Goal: Task Accomplishment & Management: Manage account settings

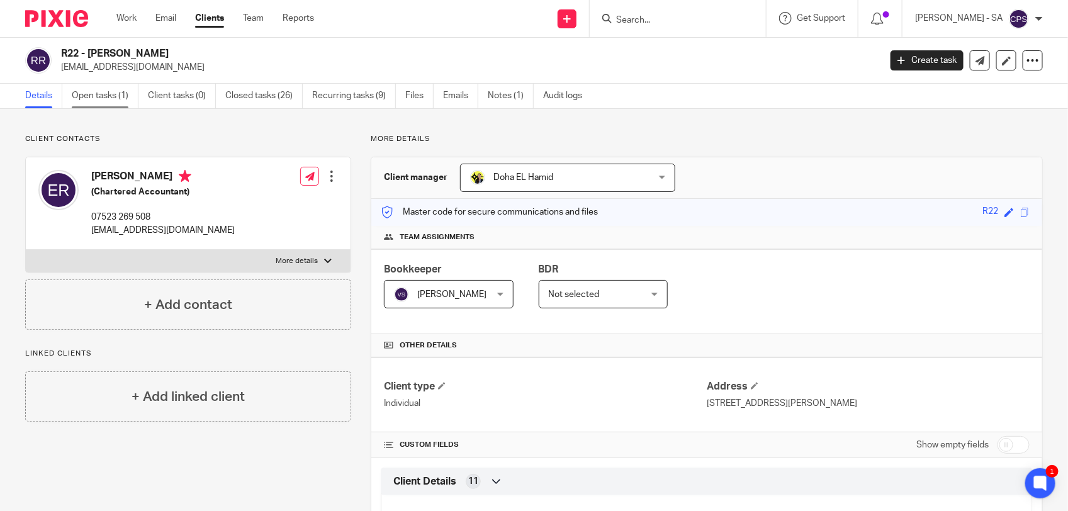
click at [103, 101] on link "Open tasks (1)" at bounding box center [105, 96] width 67 height 25
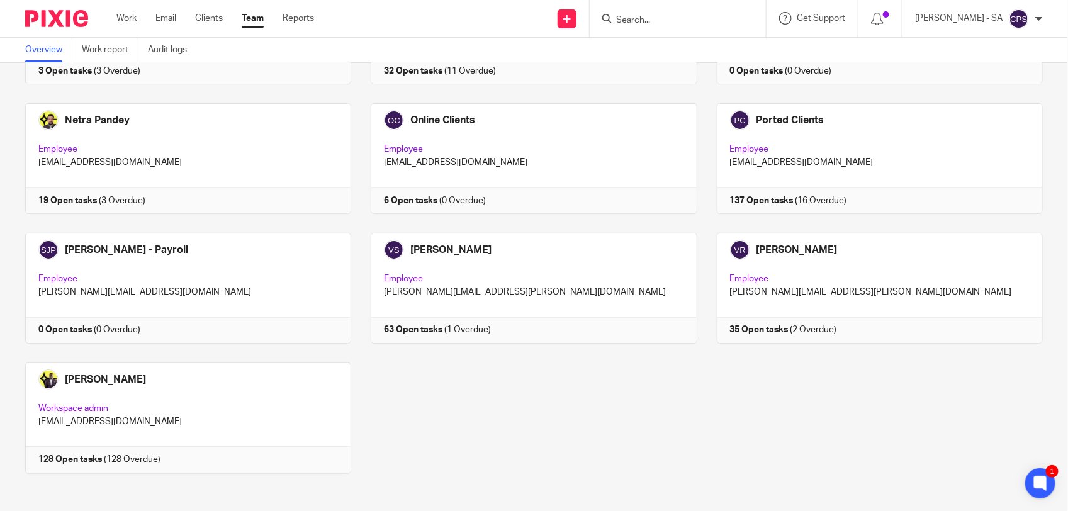
scroll to position [820, 0]
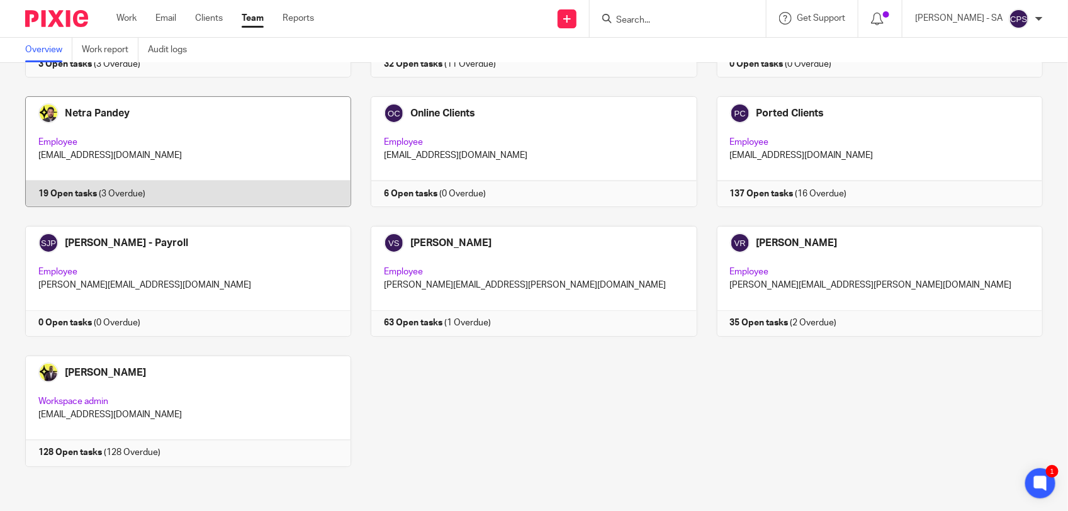
click at [281, 155] on link at bounding box center [178, 151] width 345 height 111
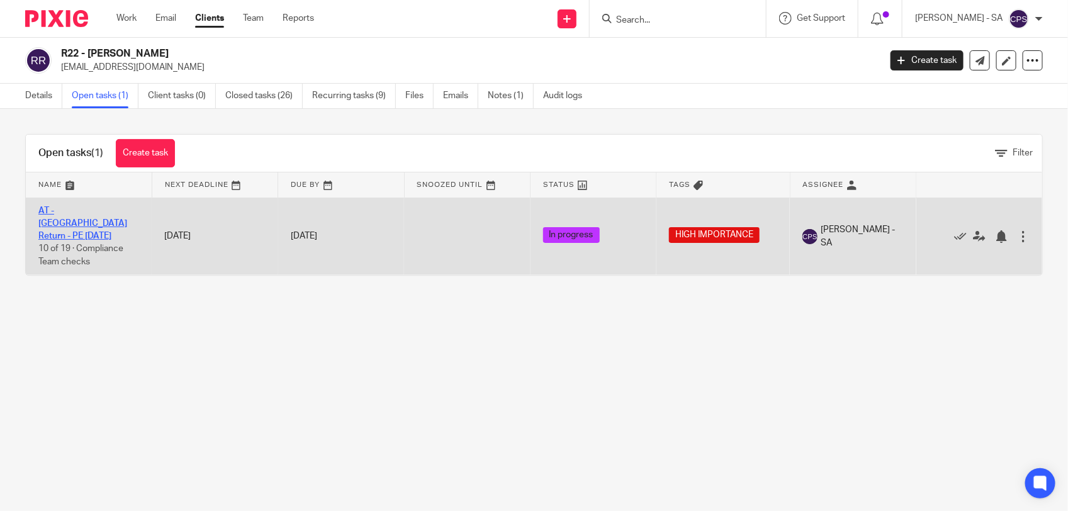
click at [95, 209] on link "AT - [GEOGRAPHIC_DATA] Return - PE [DATE]" at bounding box center [82, 223] width 89 height 35
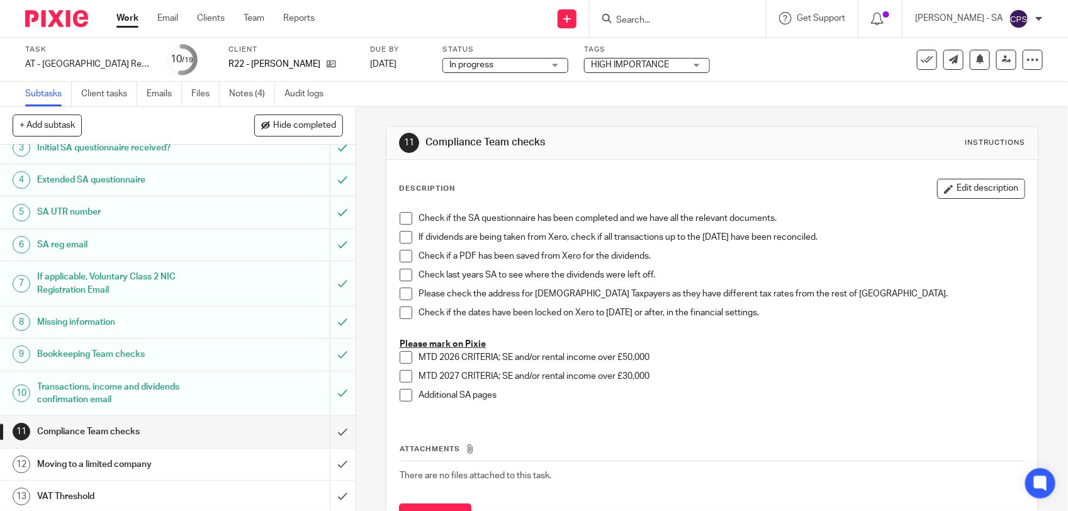
scroll to position [79, 0]
click at [327, 391] on input "submit" at bounding box center [177, 392] width 355 height 45
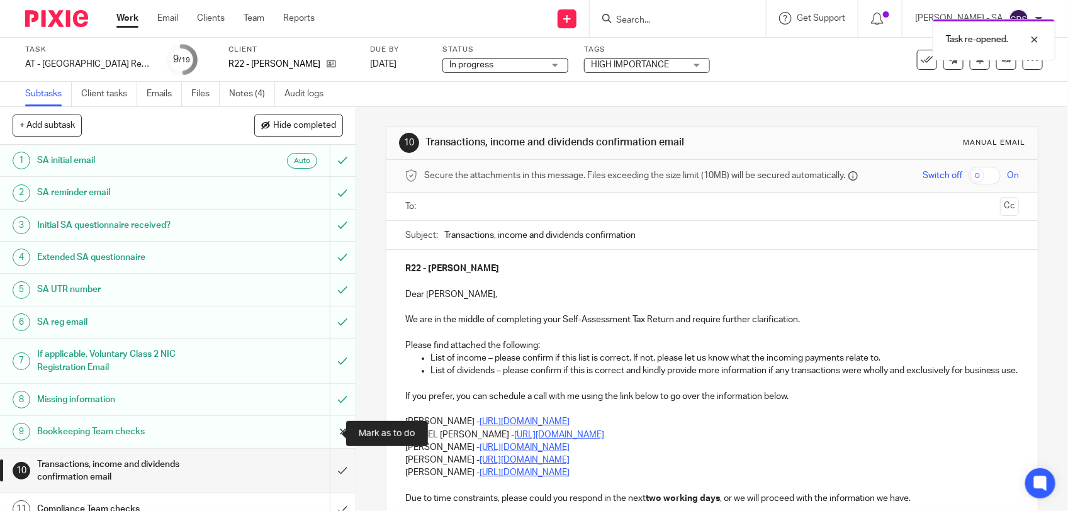
click at [327, 430] on input "submit" at bounding box center [177, 431] width 355 height 31
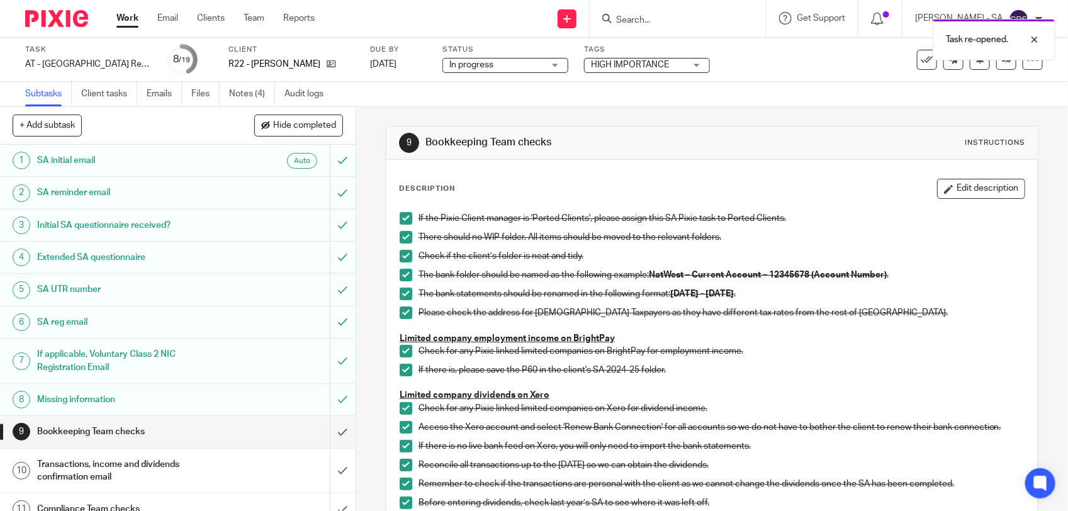
click at [228, 398] on div "Missing information" at bounding box center [177, 399] width 280 height 19
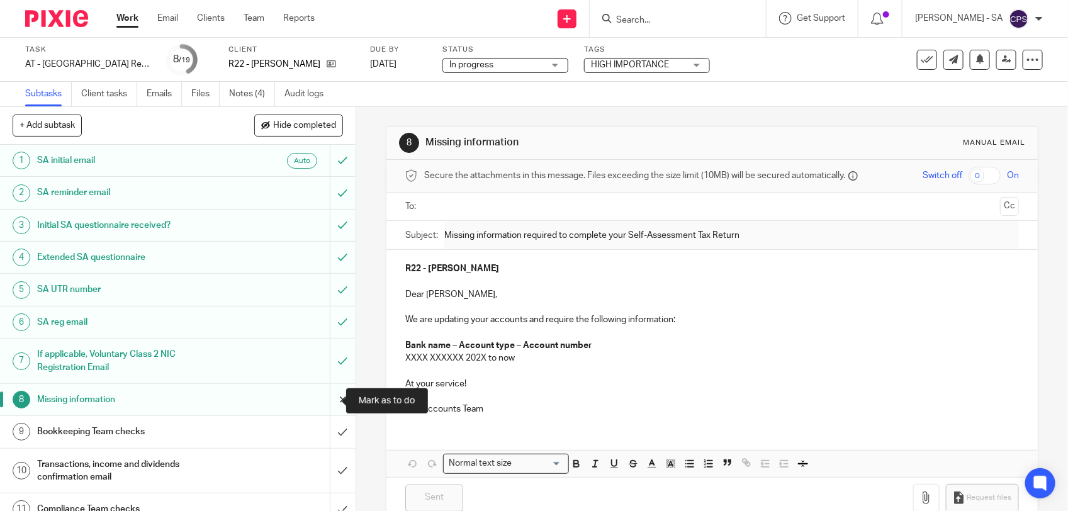
click at [328, 403] on input "submit" at bounding box center [177, 399] width 355 height 31
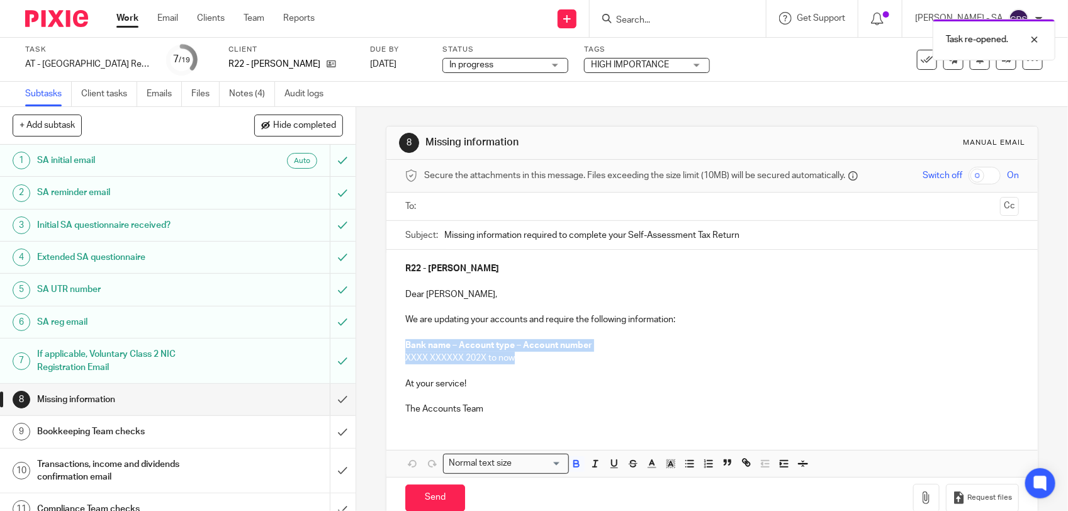
drag, startPoint x: 0, startPoint y: 0, endPoint x: 521, endPoint y: 360, distance: 633.4
click at [521, 360] on div "R22 - EDWARD RENDLE Dear Edward, We are updating your accounts and require the …" at bounding box center [711, 337] width 651 height 175
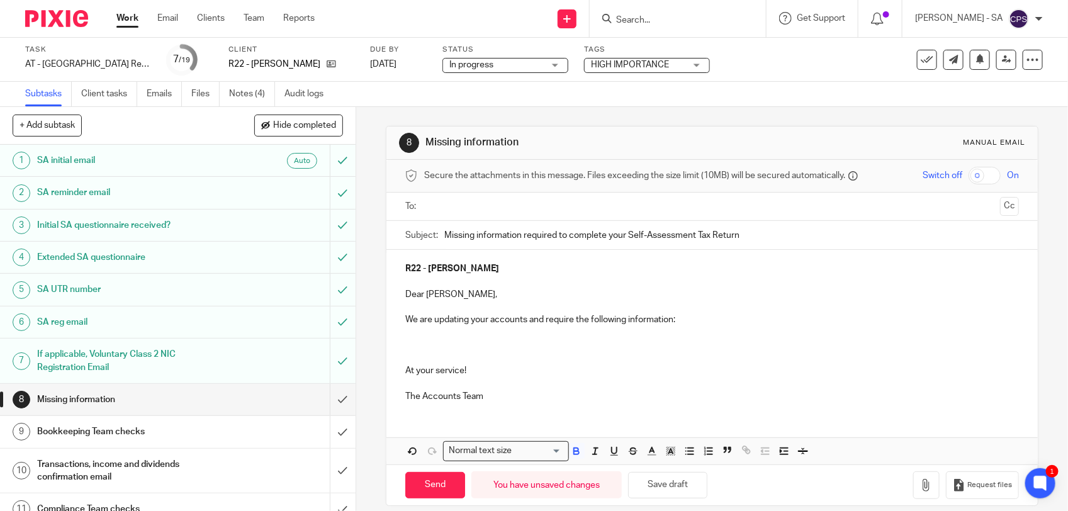
click at [434, 340] on p at bounding box center [711, 345] width 613 height 13
click at [688, 450] on icon "button" at bounding box center [689, 450] width 11 height 11
drag, startPoint x: 426, startPoint y: 347, endPoint x: 539, endPoint y: 351, distance: 113.3
click at [539, 351] on p "Can you please provide P60" at bounding box center [724, 345] width 588 height 13
click at [544, 344] on p "Can you please provide P60" at bounding box center [724, 345] width 588 height 13
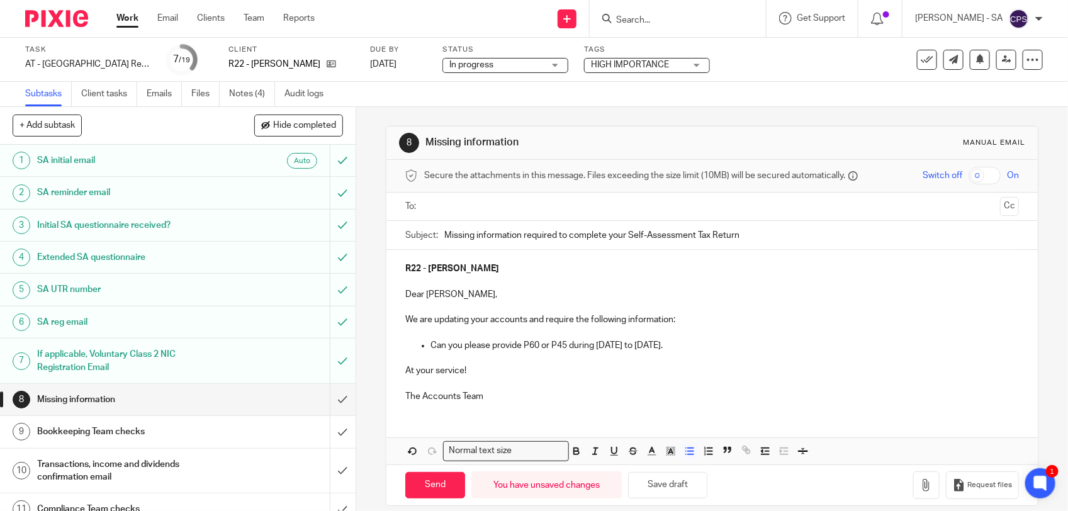
click at [581, 347] on p "Can you please provide P60 or P45 during 06th April 2024 to 05th April 2025." at bounding box center [724, 345] width 588 height 13
click at [755, 357] on p at bounding box center [711, 358] width 613 height 13
drag, startPoint x: 426, startPoint y: 344, endPoint x: 731, endPoint y: 346, distance: 305.1
click at [731, 346] on p "Can you please provide P60 or P45 during 06th April 2024 to 05th April 2025." at bounding box center [724, 345] width 588 height 13
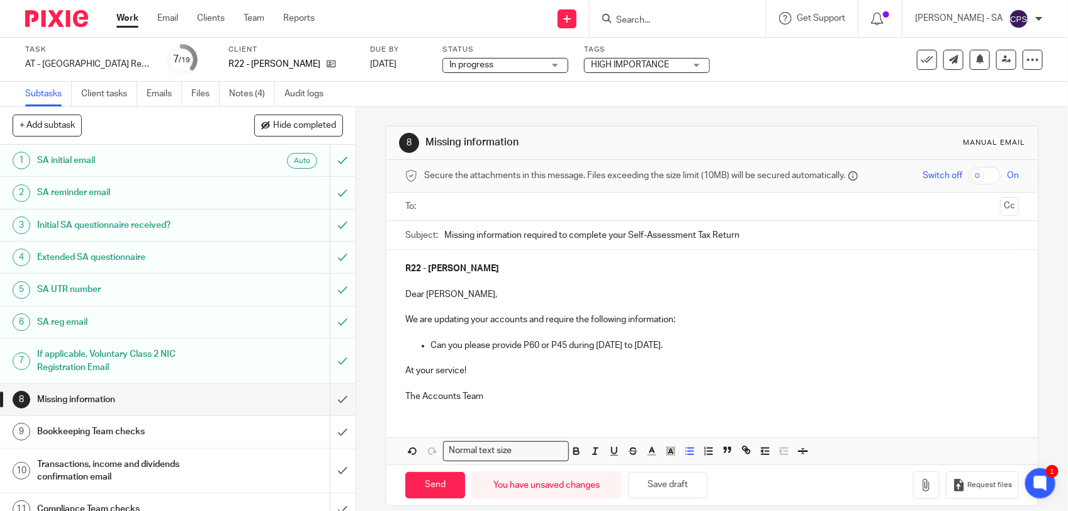
copy p "Can you please provide P60 or P45 during 06th April 2024 to 05th April 2025."
click at [423, 338] on p at bounding box center [711, 332] width 613 height 13
click at [430, 343] on p "Can you please provide P60 or P45 during 06th April 2024 to 05th April 2025." at bounding box center [724, 345] width 588 height 13
drag, startPoint x: 428, startPoint y: 343, endPoint x: 734, endPoint y: 351, distance: 305.8
click at [734, 351] on p "Can you please provide P60 or P45 during 06th April 2024 to 05th April 2025." at bounding box center [724, 345] width 588 height 13
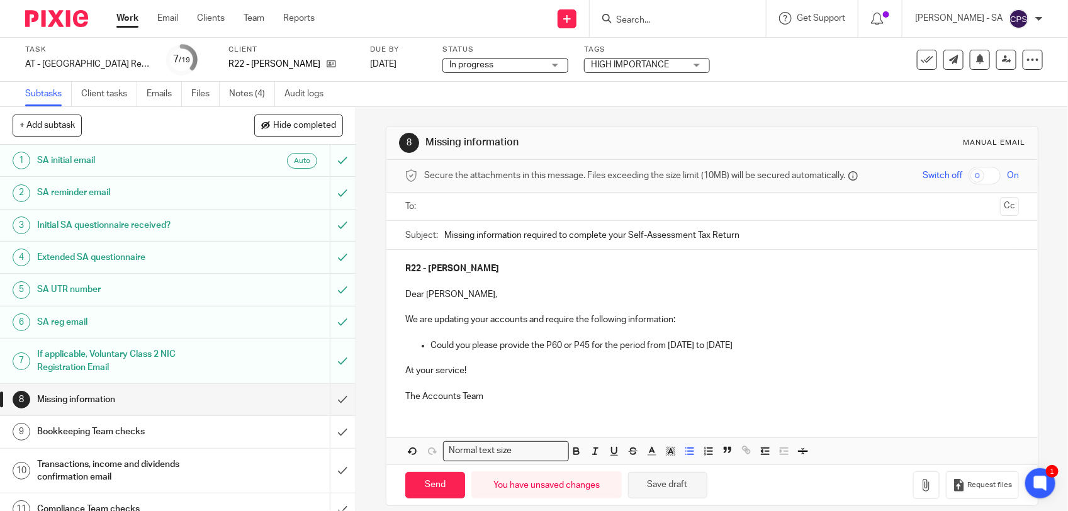
click at [656, 491] on button "Save draft" at bounding box center [667, 485] width 79 height 27
click at [492, 393] on p "The Accounts Team" at bounding box center [711, 396] width 613 height 13
click at [649, 485] on button "Save draft" at bounding box center [667, 485] width 79 height 27
click at [457, 216] on ul at bounding box center [712, 206] width 574 height 21
click at [460, 208] on input "text" at bounding box center [711, 206] width 566 height 14
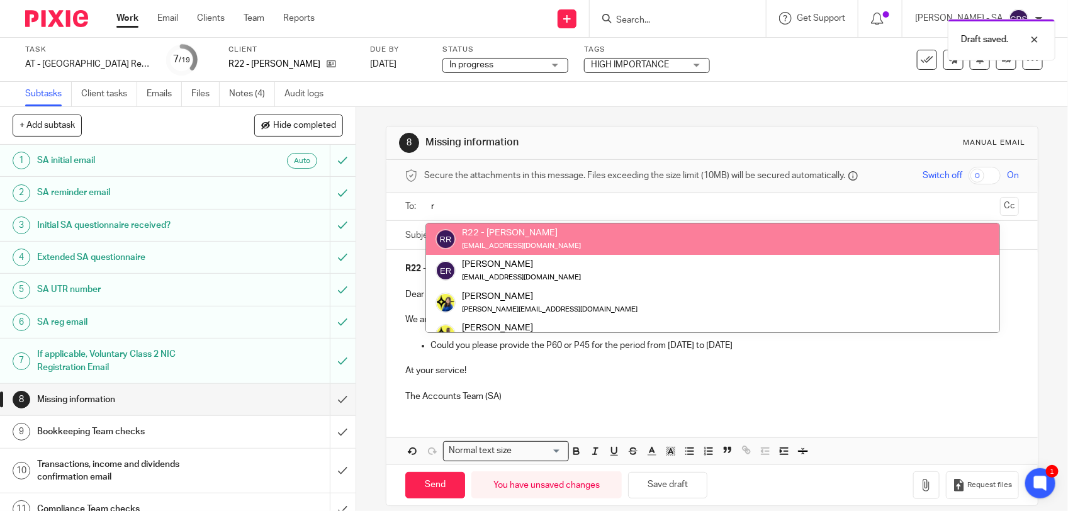
type input "r"
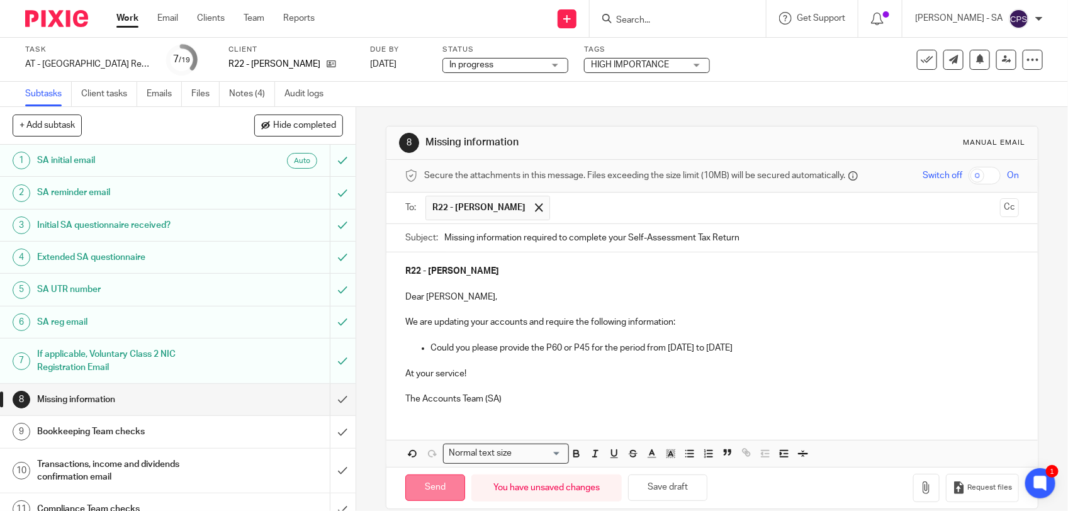
click at [429, 483] on input "Send" at bounding box center [435, 487] width 60 height 27
type input "Sent"
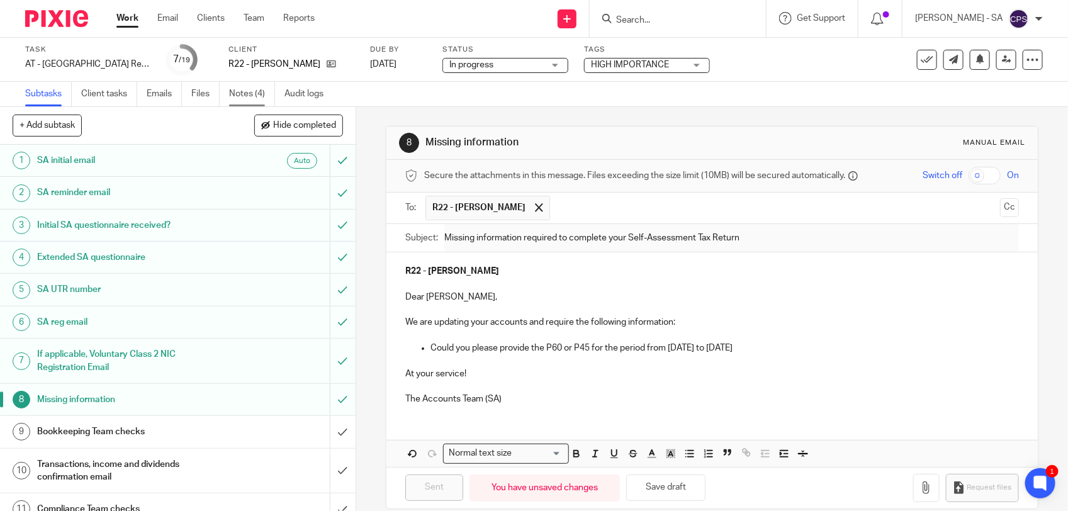
click at [247, 89] on link "Notes (4)" at bounding box center [252, 94] width 46 height 25
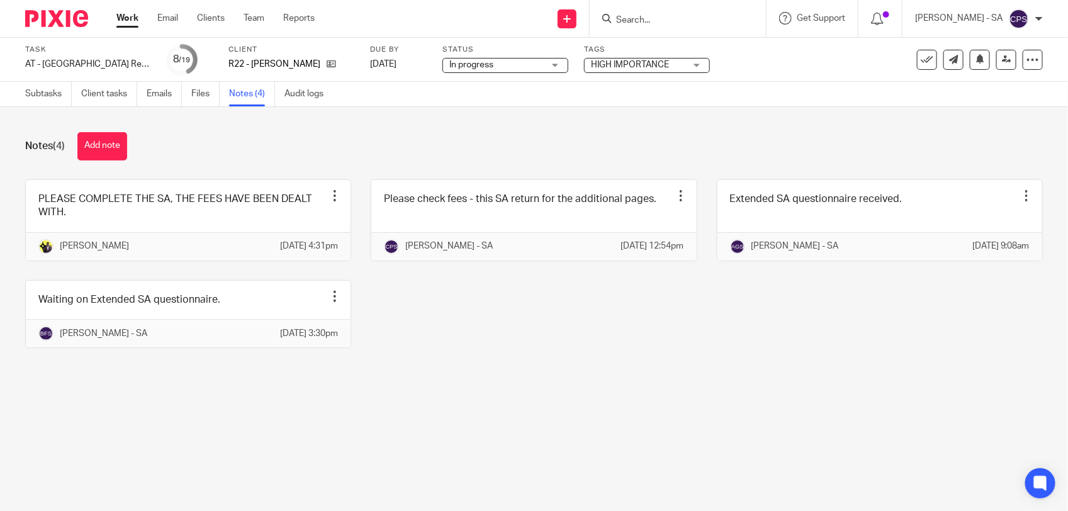
click at [98, 151] on button "Add note" at bounding box center [102, 146] width 50 height 28
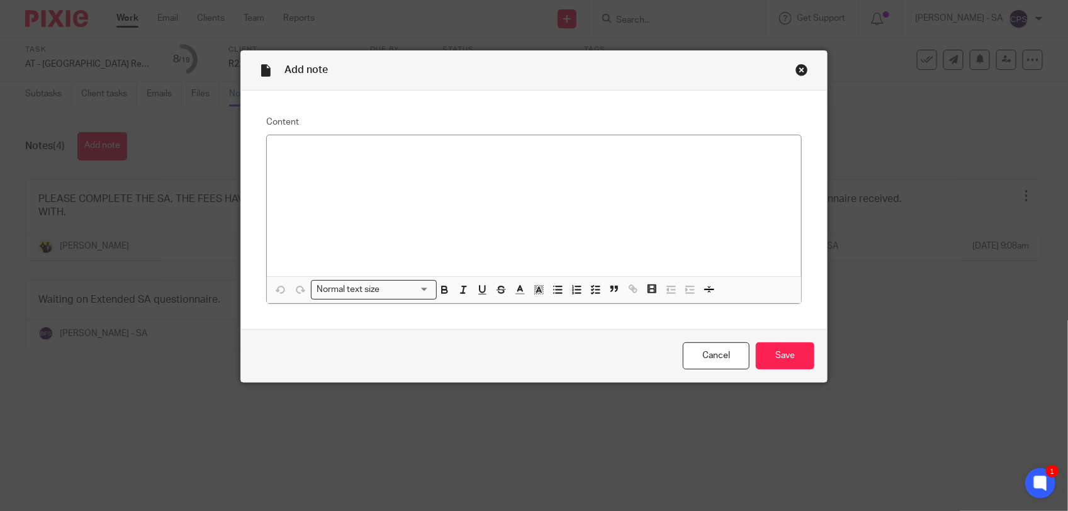
click at [327, 158] on p at bounding box center [534, 151] width 514 height 13
click at [300, 155] on p at bounding box center [534, 151] width 514 height 13
click at [460, 154] on p "Below information Missing - email sent to client. P60" at bounding box center [534, 151] width 514 height 13
click at [594, 287] on icon "button" at bounding box center [594, 289] width 11 height 11
click at [762, 355] on input "Save" at bounding box center [785, 355] width 59 height 27
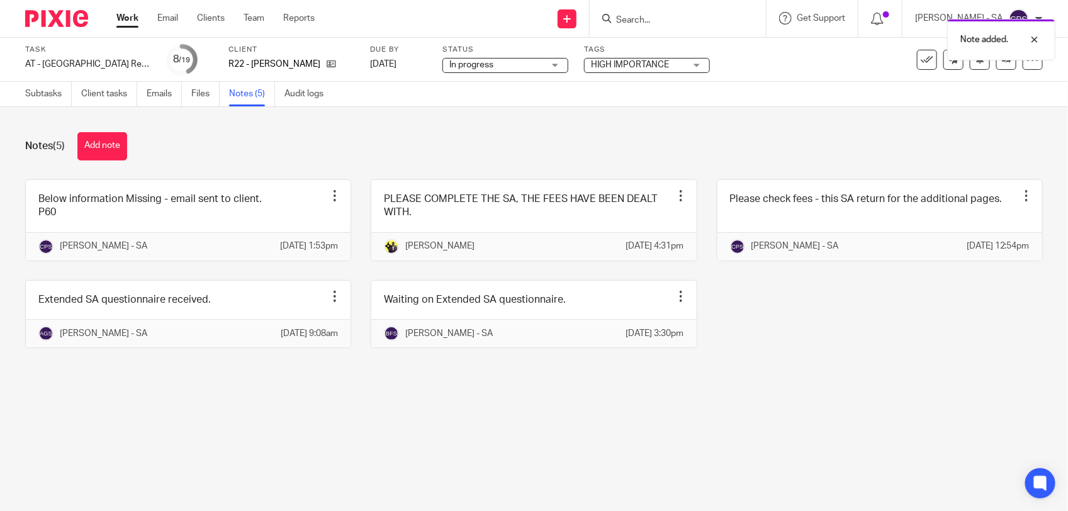
click at [528, 59] on span "In progress" at bounding box center [496, 65] width 94 height 13
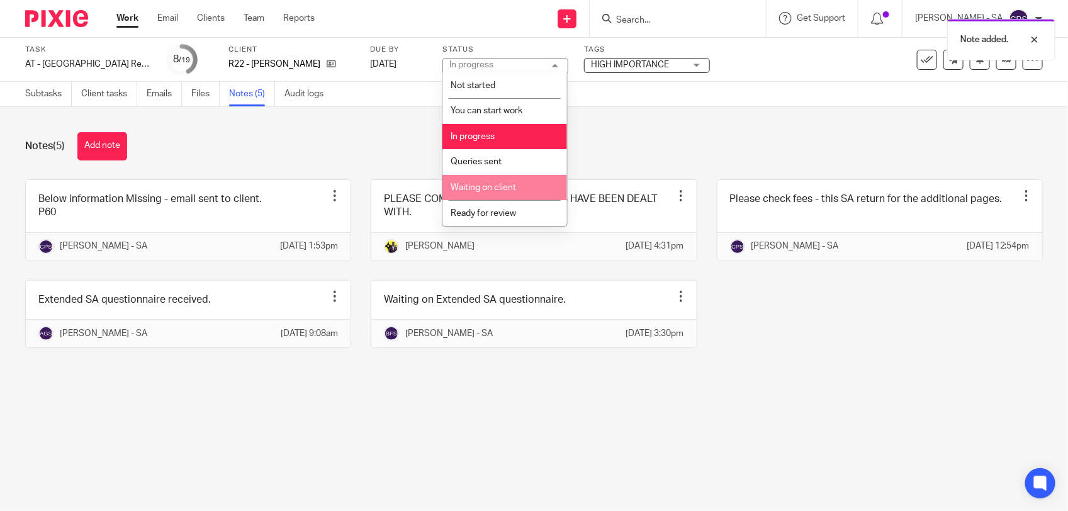
click at [499, 186] on span "Waiting on client" at bounding box center [482, 187] width 65 height 9
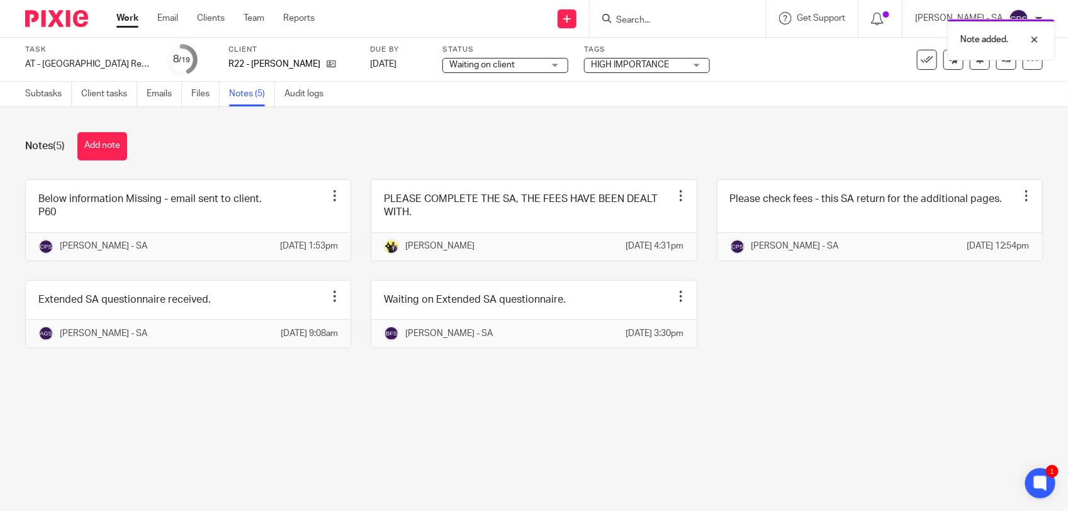
click at [647, 120] on div "Notes (5) Add note Below information Missing - email sent to client. P60 Edit n…" at bounding box center [534, 249] width 1068 height 285
click at [27, 94] on link "Subtasks" at bounding box center [48, 94] width 47 height 25
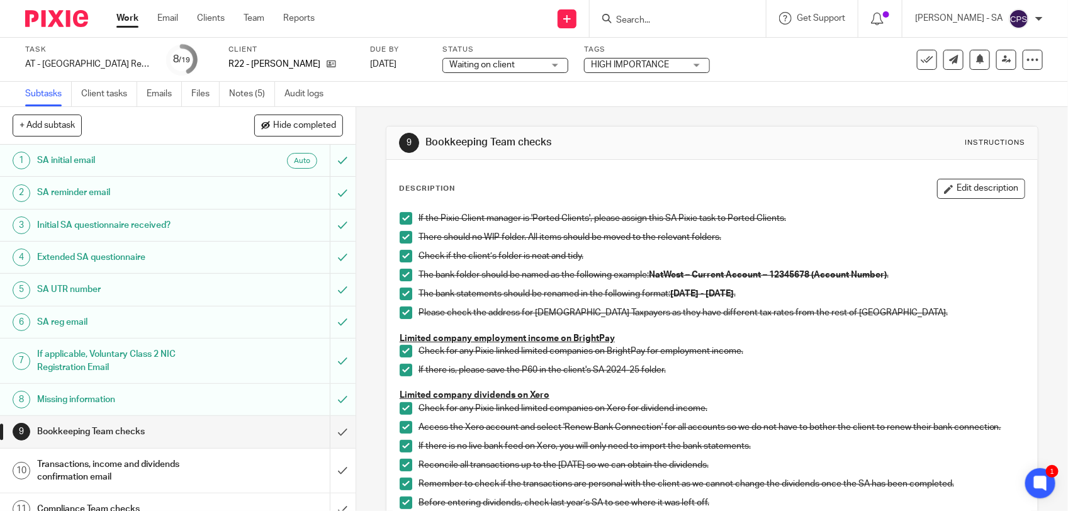
click at [686, 20] on input "Search" at bounding box center [671, 20] width 113 height 11
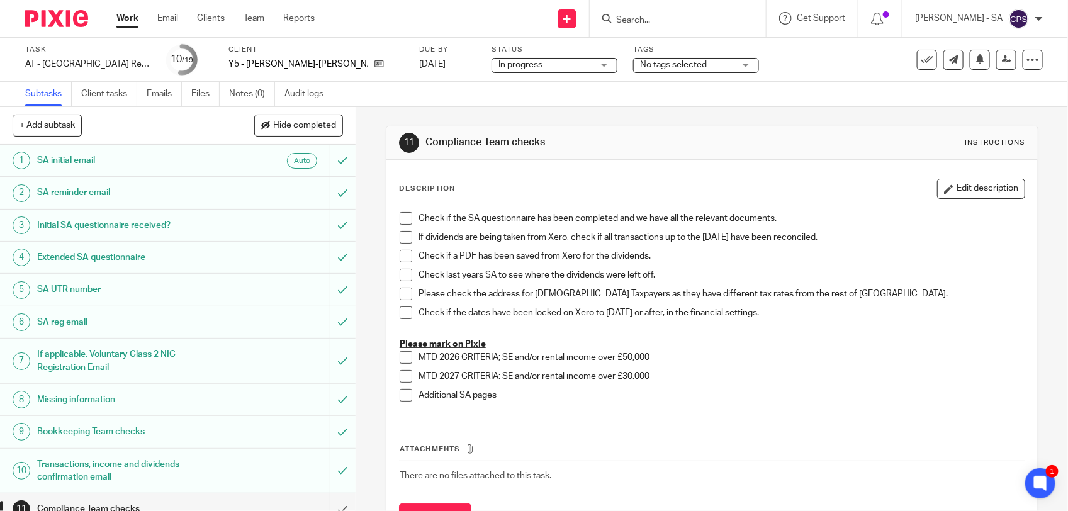
click at [642, 23] on input "Search" at bounding box center [671, 20] width 113 height 11
click at [662, 15] on input "Search" at bounding box center [671, 20] width 113 height 11
paste input "Temidayo"
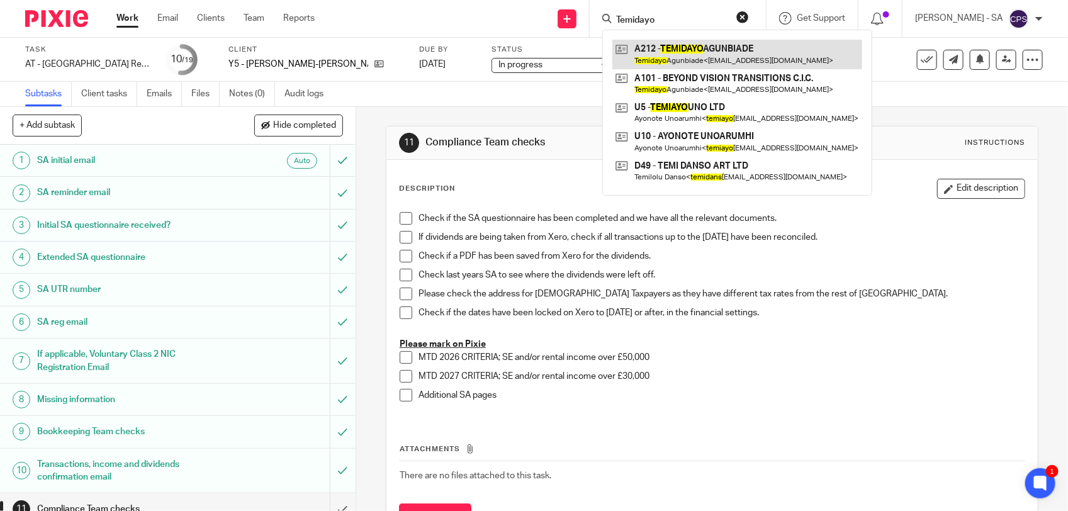
type input "Temidayo"
click at [721, 58] on link at bounding box center [737, 54] width 250 height 29
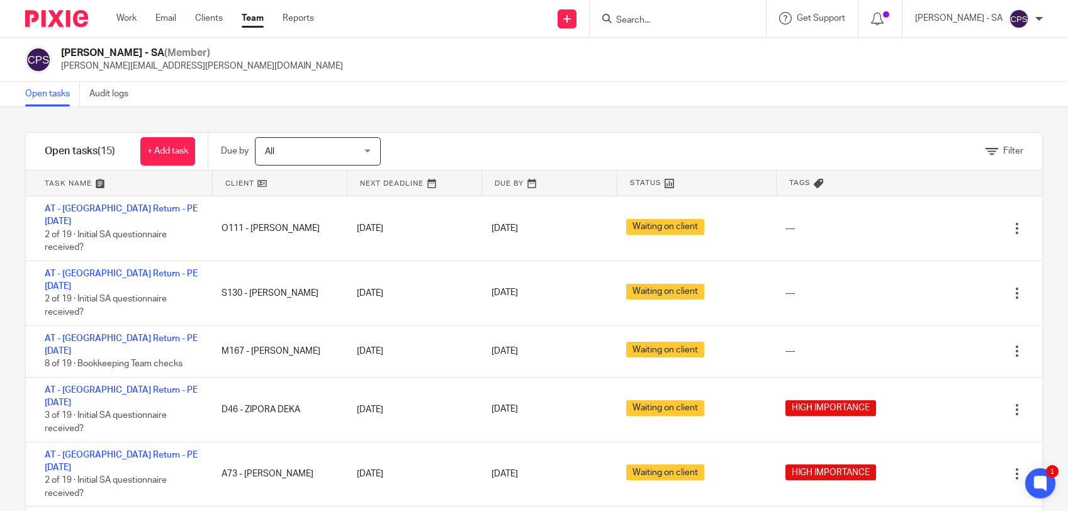
click at [645, 17] on input "Search" at bounding box center [671, 20] width 113 height 11
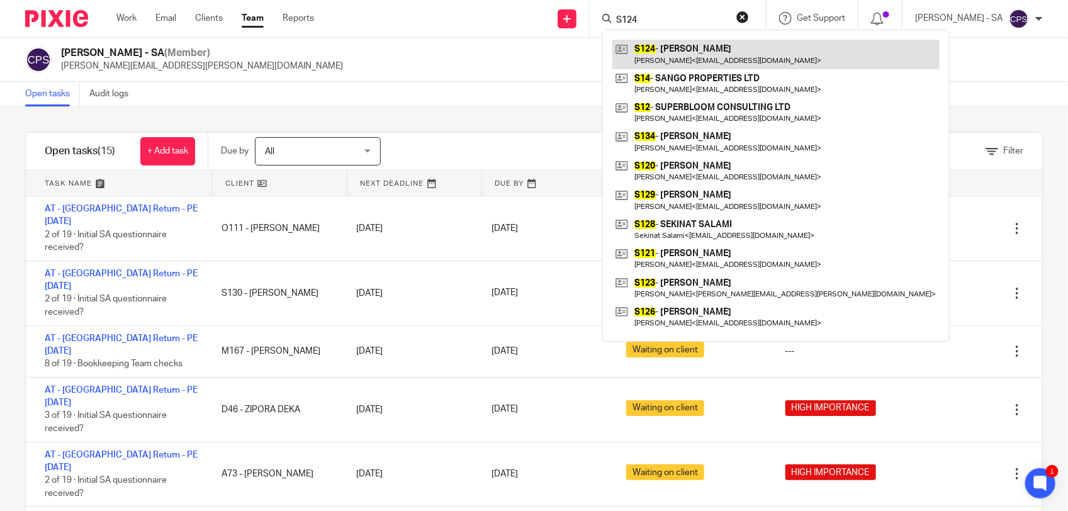
type input "S124"
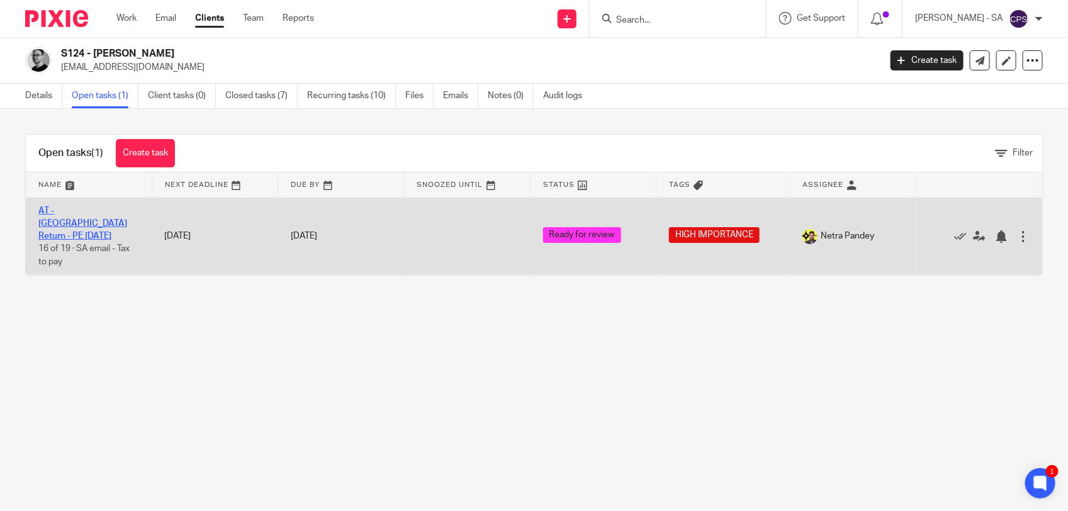
click at [101, 211] on link "AT - [GEOGRAPHIC_DATA] Return - PE [DATE]" at bounding box center [82, 223] width 89 height 35
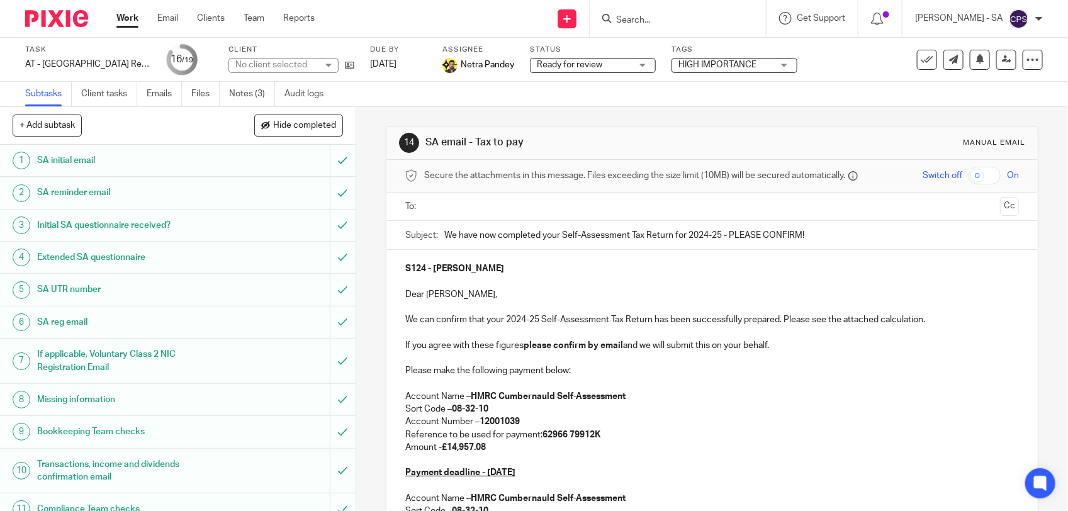
click at [243, 98] on link "Notes (3)" at bounding box center [252, 94] width 46 height 25
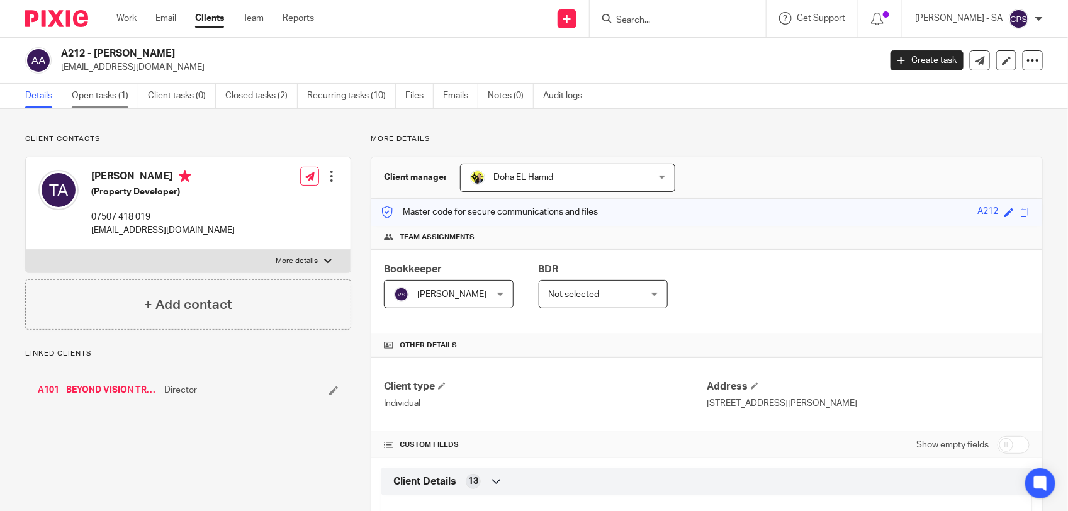
click at [86, 90] on link "Open tasks (1)" at bounding box center [105, 96] width 67 height 25
